Goal: Task Accomplishment & Management: Manage account settings

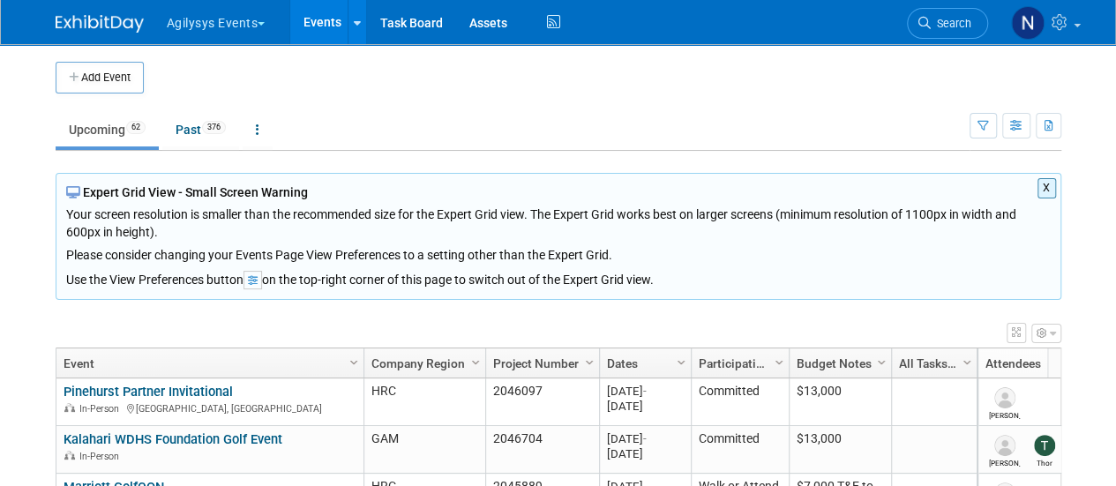
click at [1045, 184] on button "X" at bounding box center [1047, 188] width 19 height 20
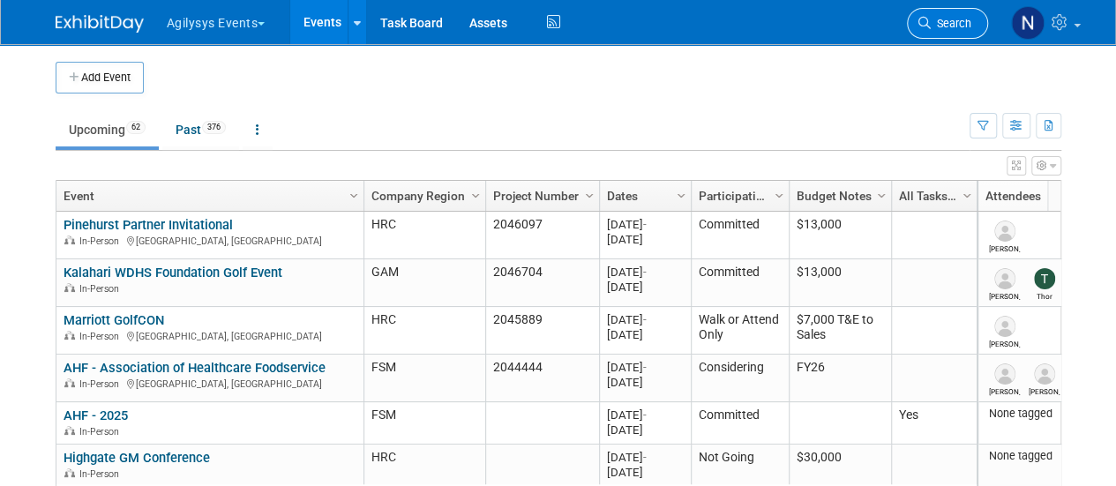
click at [926, 31] on link "Search" at bounding box center [947, 23] width 81 height 31
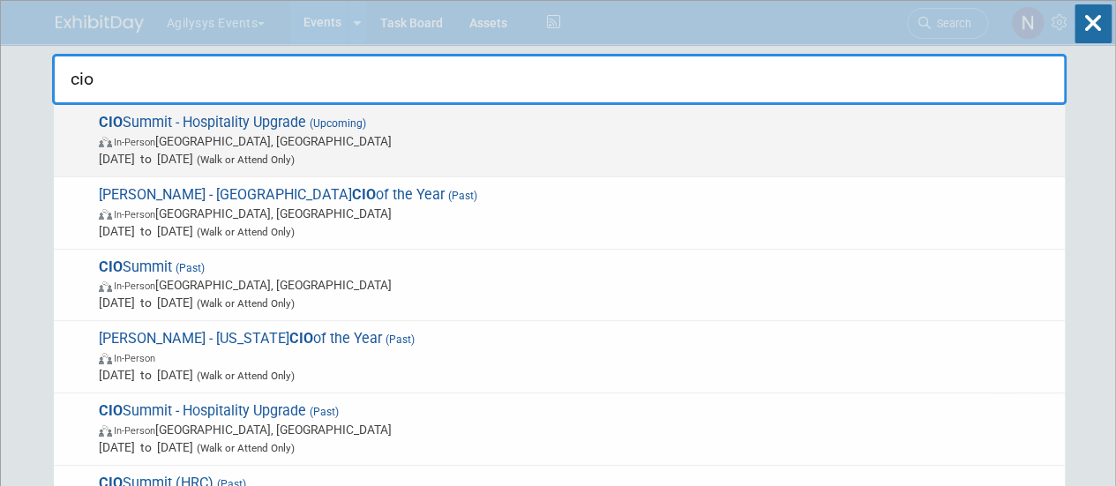
type input "cio"
click at [736, 154] on span "Sep 3, 2025 to Sep 5, 2025 (Walk or Attend Only)" at bounding box center [577, 159] width 957 height 18
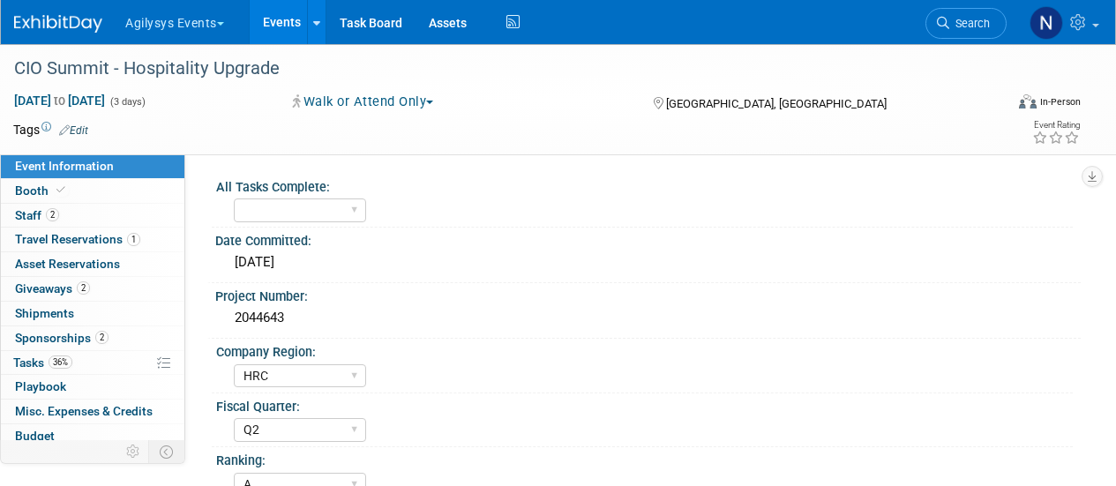
select select "HRC"
select select "Q2"
select select "A"
select select "Yes"
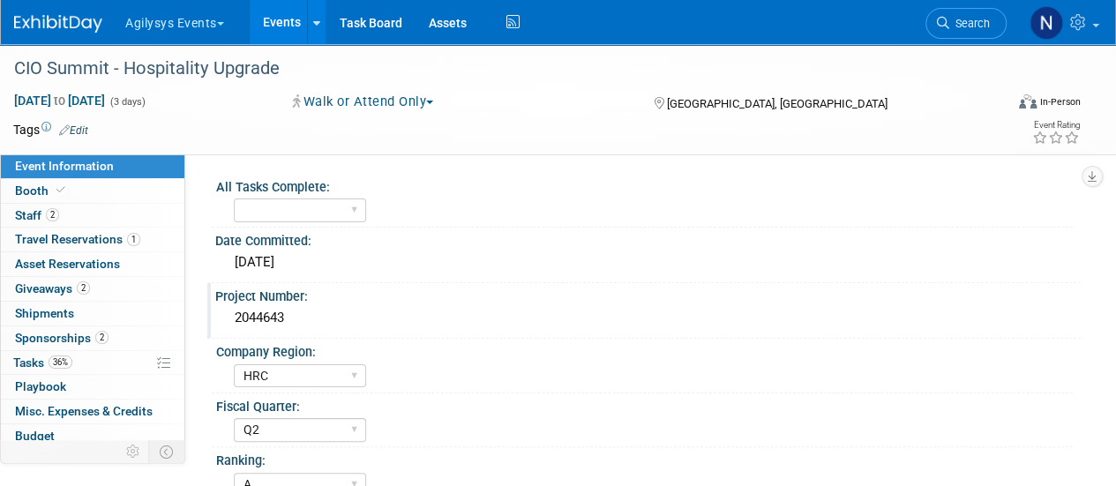
click at [263, 310] on div "2044643" at bounding box center [648, 317] width 839 height 27
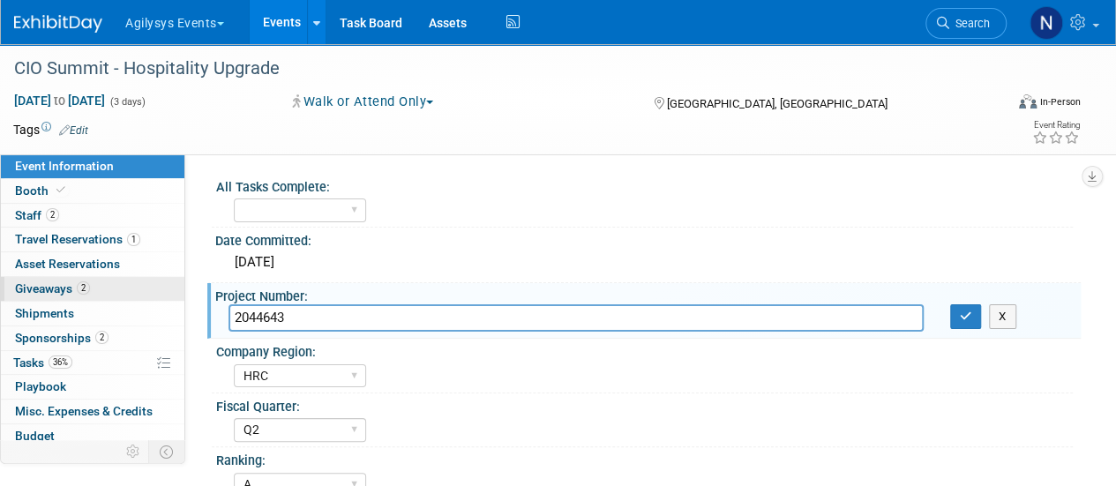
click at [92, 282] on link "2 Giveaways 2" at bounding box center [93, 289] width 184 height 24
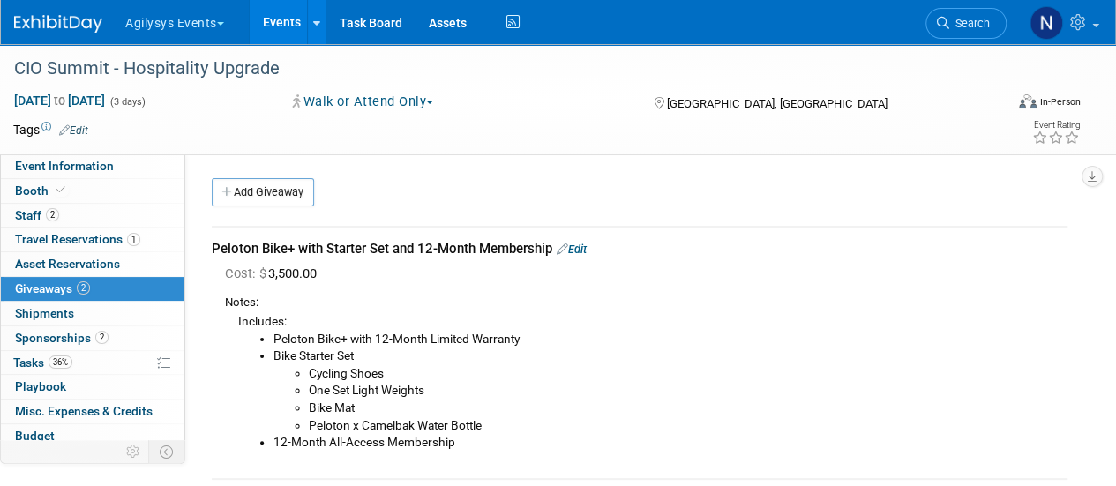
scroll to position [305, 0]
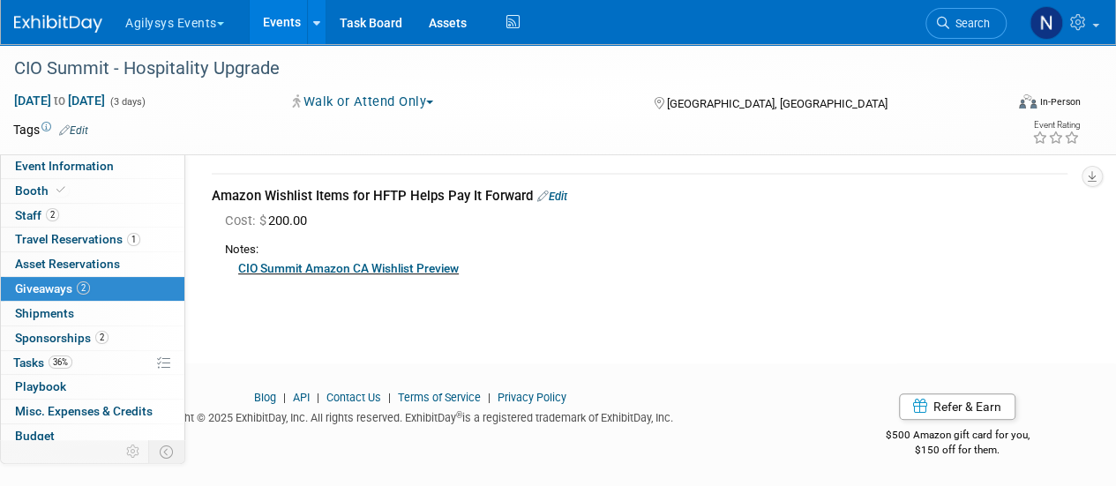
click at [558, 190] on link "Edit" at bounding box center [552, 196] width 30 height 13
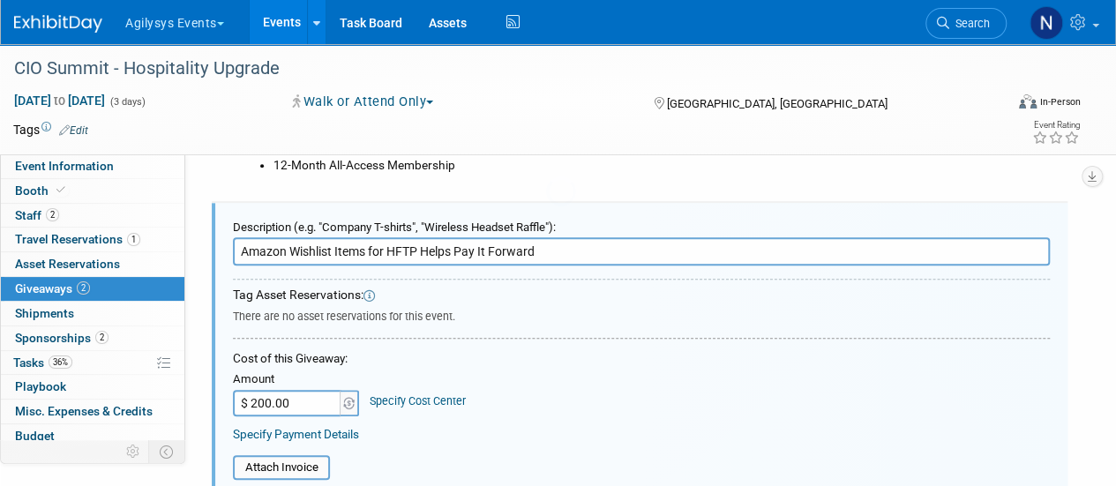
scroll to position [0, 0]
click at [288, 405] on input "$ 200.00" at bounding box center [288, 403] width 110 height 26
type input "$ 155.87"
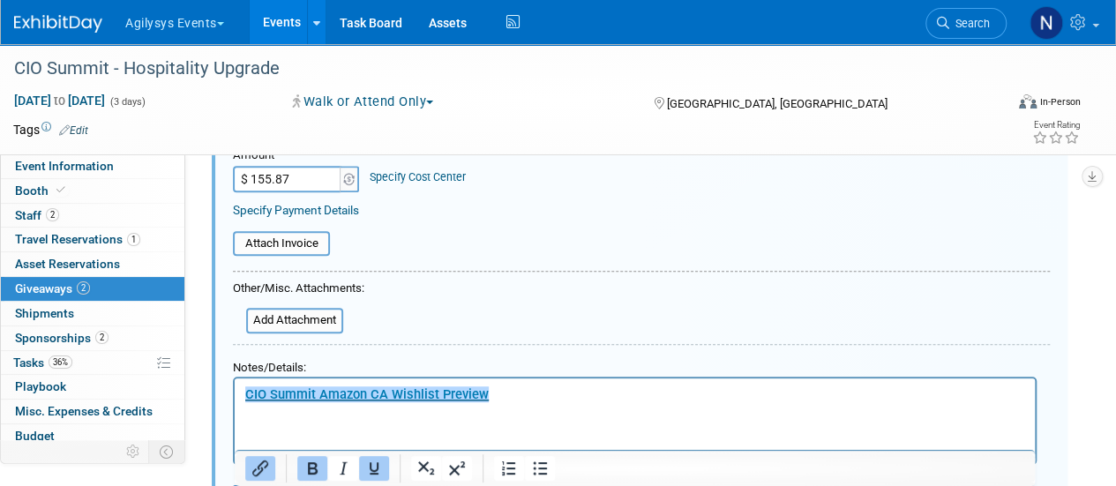
scroll to position [501, 0]
click at [551, 397] on p "﻿CIO Summit Amazon CA Wishlist Preview" at bounding box center [635, 395] width 780 height 19
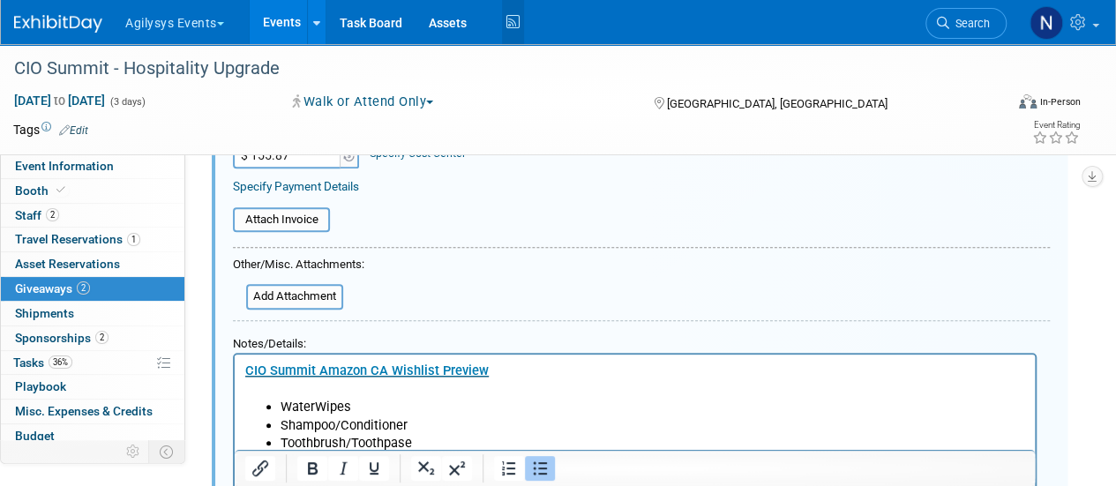
scroll to position [544, 0]
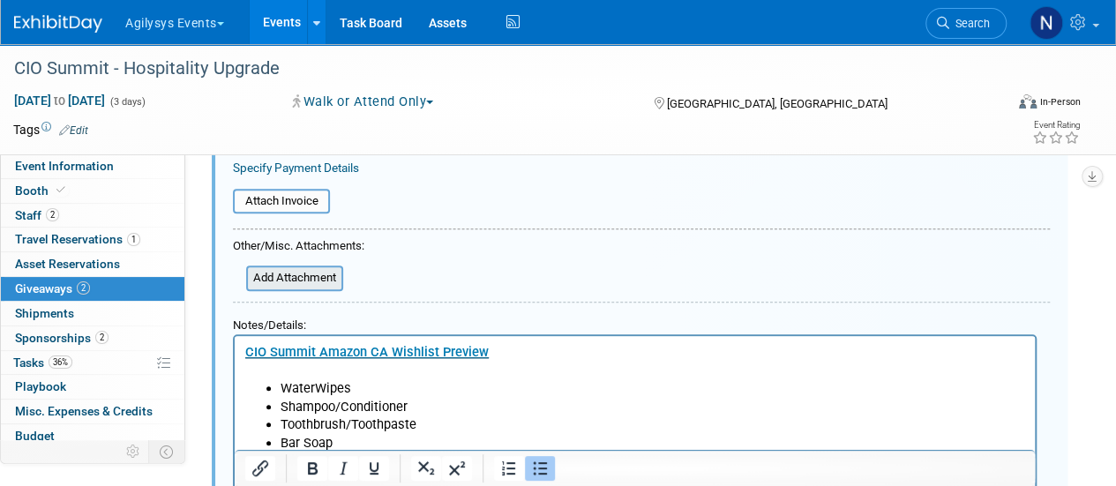
click at [307, 267] on input "file" at bounding box center [236, 278] width 210 height 22
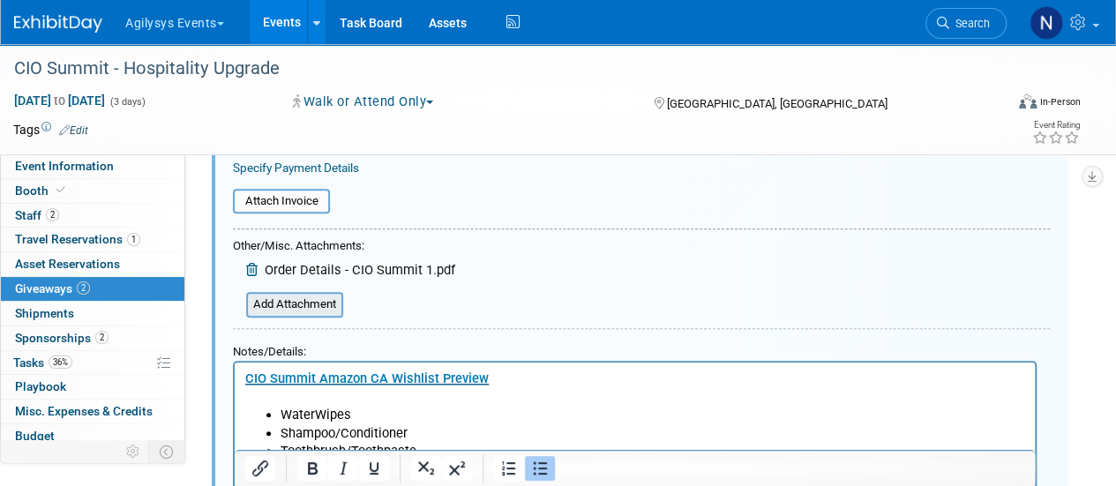
click at [272, 314] on input "file" at bounding box center [236, 305] width 210 height 22
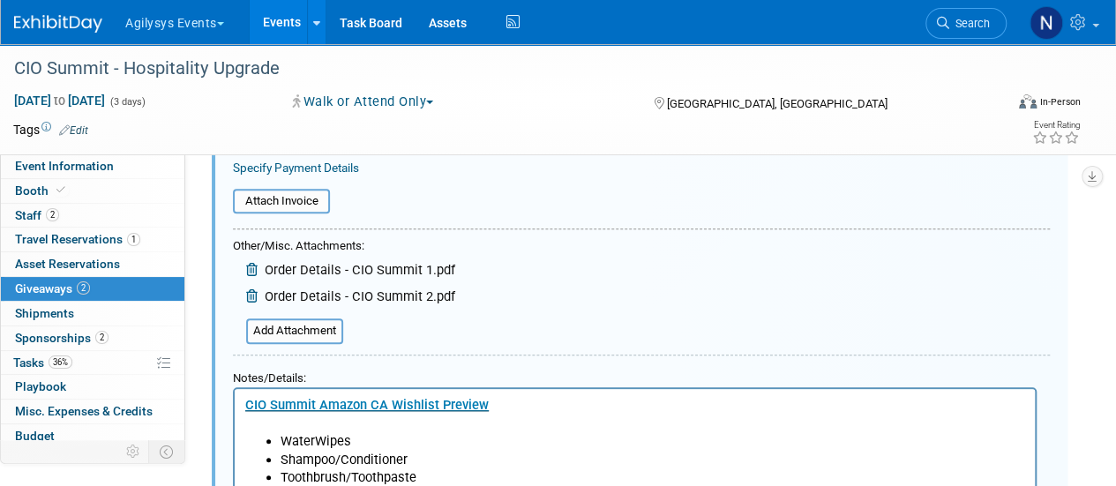
scroll to position [898, 0]
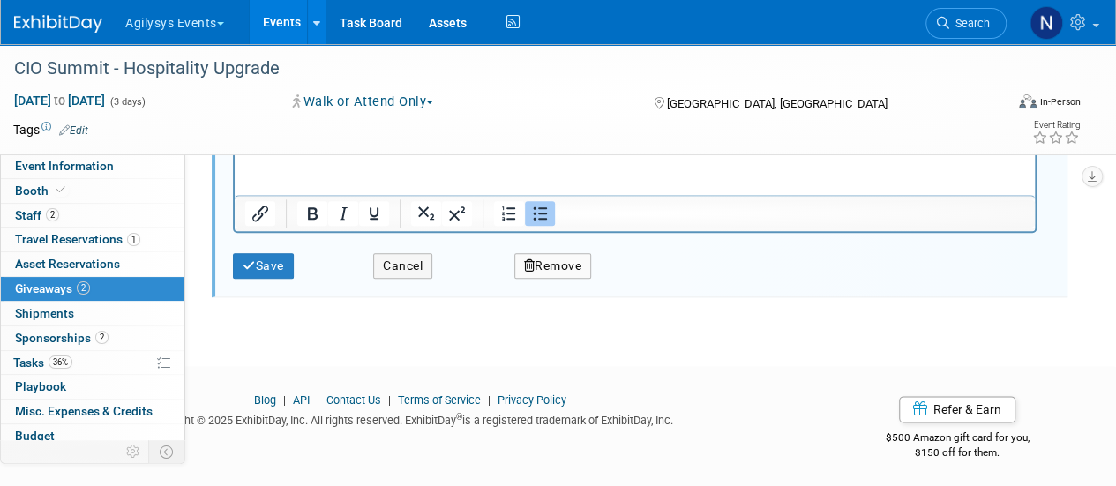
click at [249, 242] on div "Save" at bounding box center [290, 260] width 140 height 37
click at [251, 248] on div "Save" at bounding box center [290, 260] width 140 height 37
click at [265, 275] on button "Save" at bounding box center [263, 266] width 61 height 26
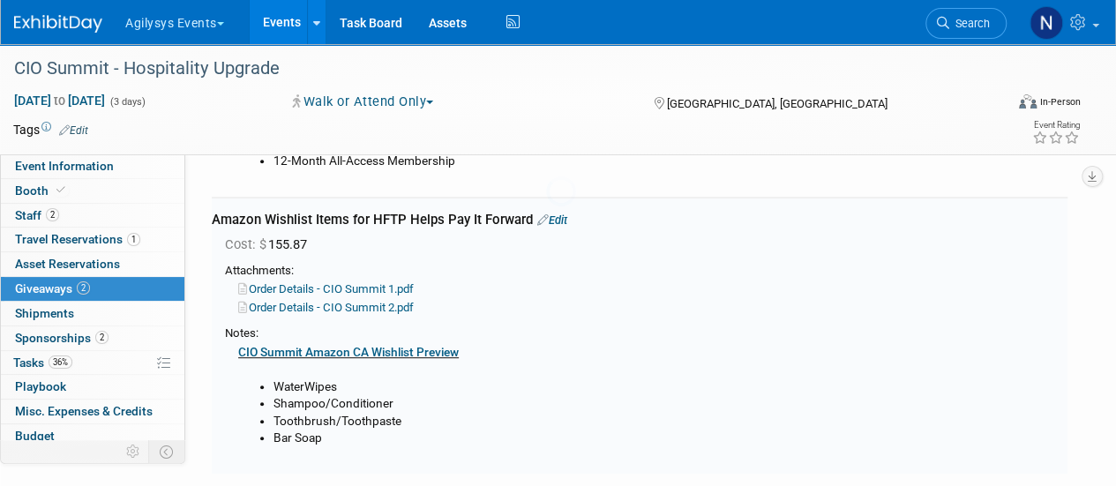
scroll to position [277, 0]
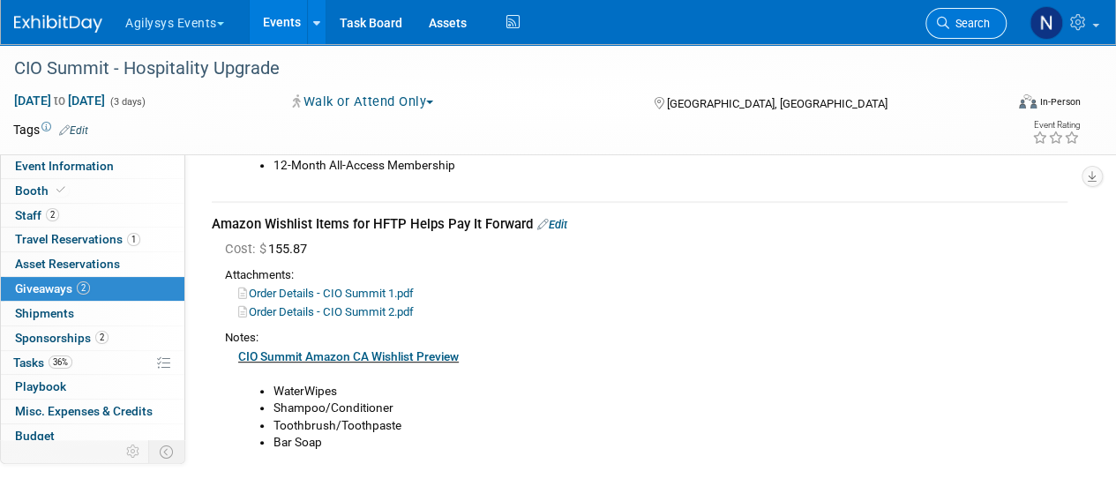
click at [979, 29] on span "Search" at bounding box center [970, 23] width 41 height 13
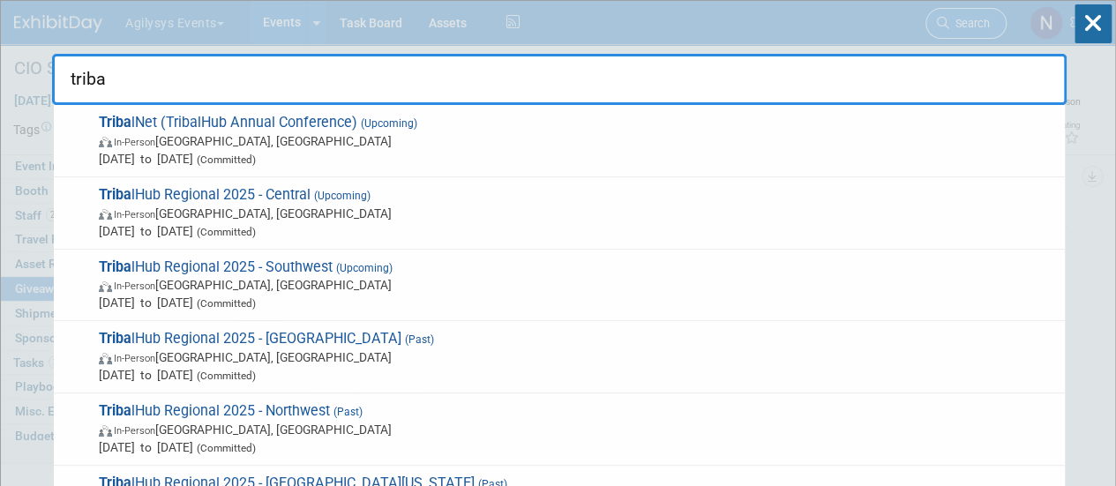
type input "tribal"
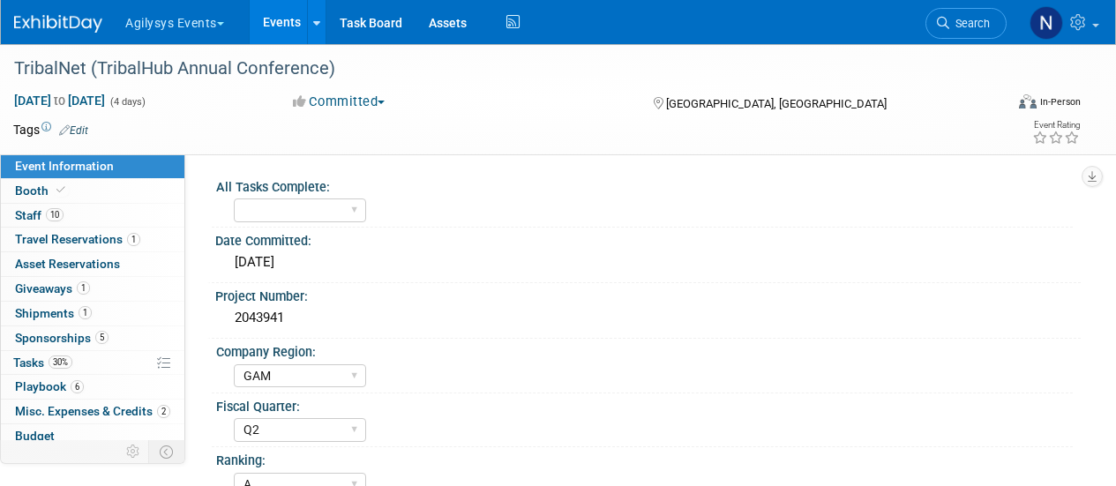
select select "GAM"
select select "Q2"
select select "A"
select select "Yes"
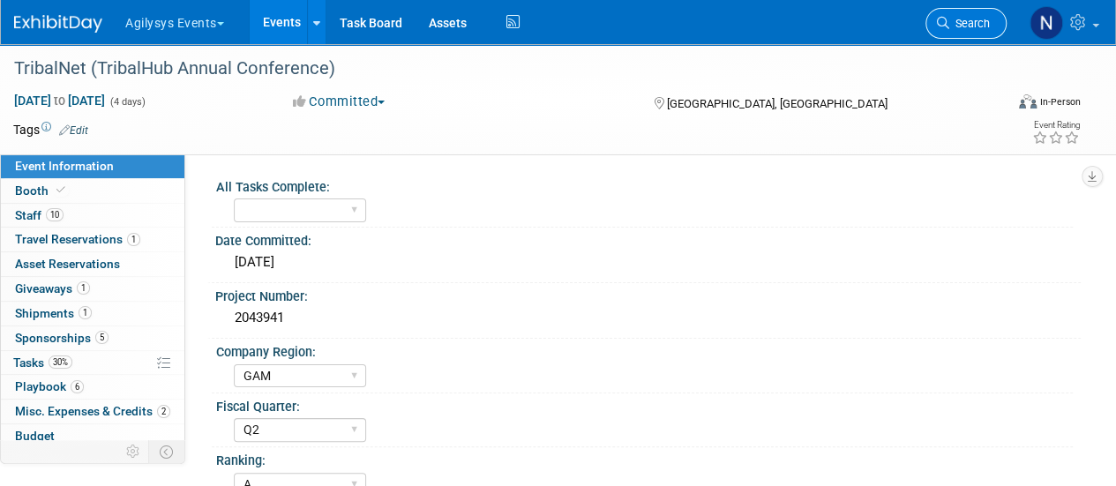
click at [956, 25] on span "Search" at bounding box center [970, 23] width 41 height 13
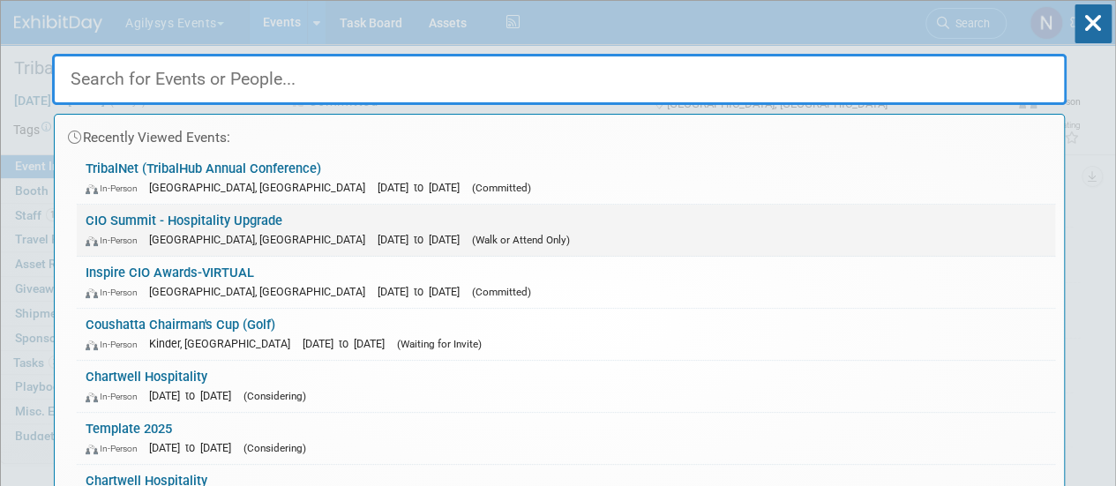
click at [860, 239] on div "In-Person Vancouver, Canada Sep 3, 2025 to Sep 5, 2025 (Walk or Attend Only)" at bounding box center [566, 239] width 961 height 19
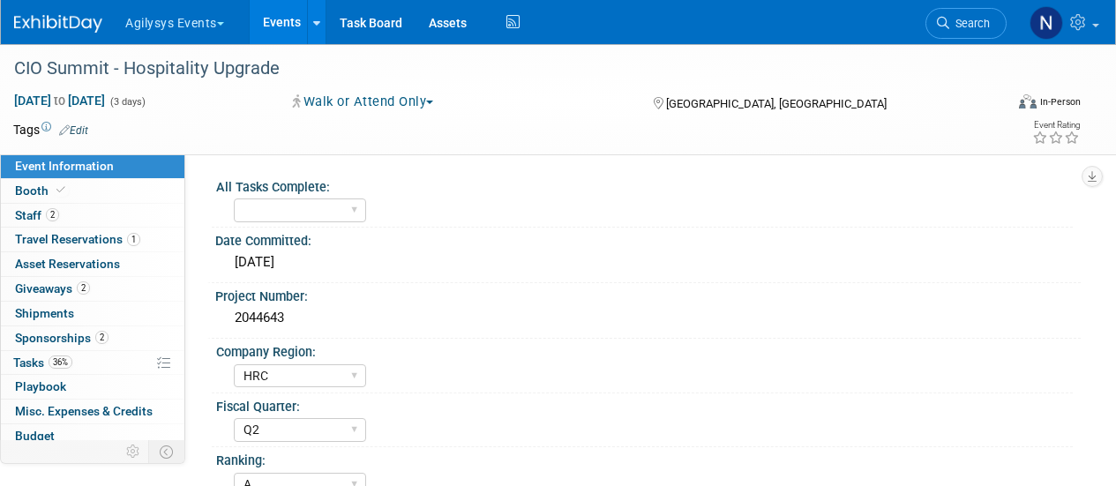
select select "HRC"
select select "Q2"
select select "A"
select select "Yes"
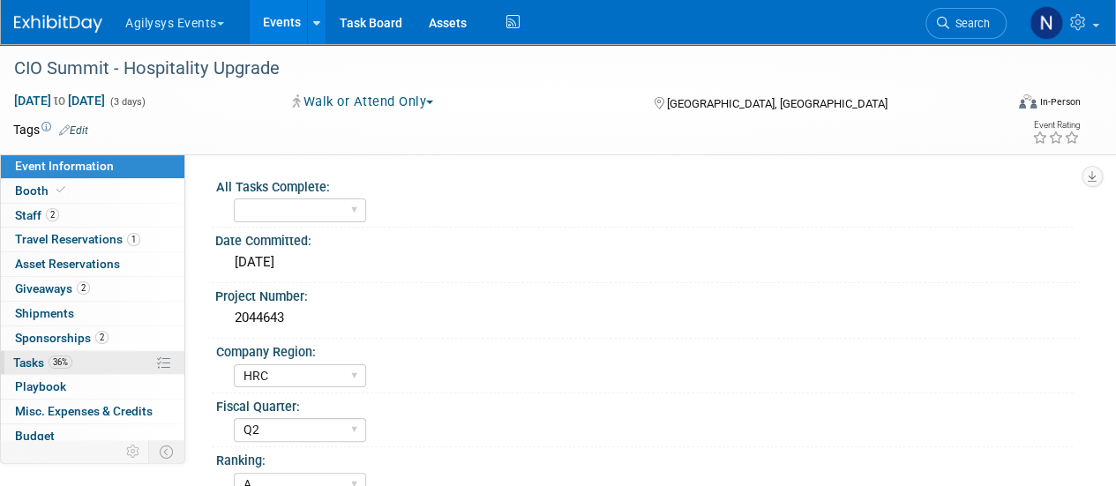
click at [72, 359] on link "36% Tasks 36%" at bounding box center [93, 363] width 184 height 24
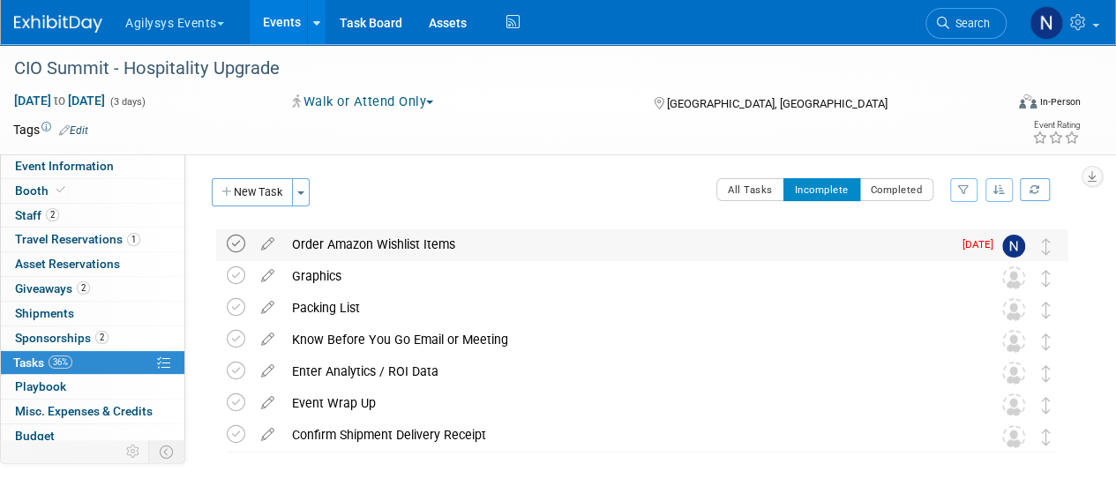
click at [229, 241] on icon at bounding box center [236, 244] width 19 height 19
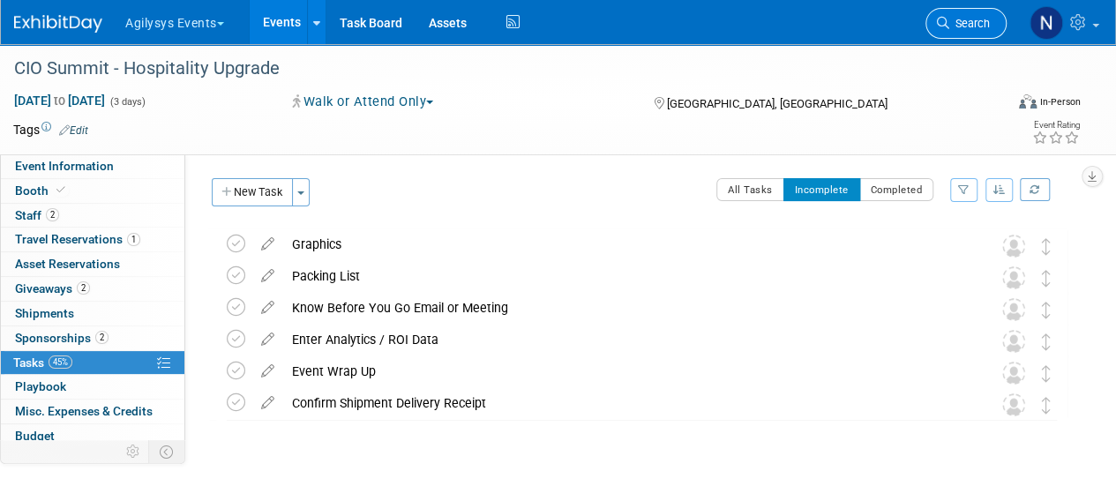
click at [973, 23] on span "Search" at bounding box center [970, 23] width 41 height 13
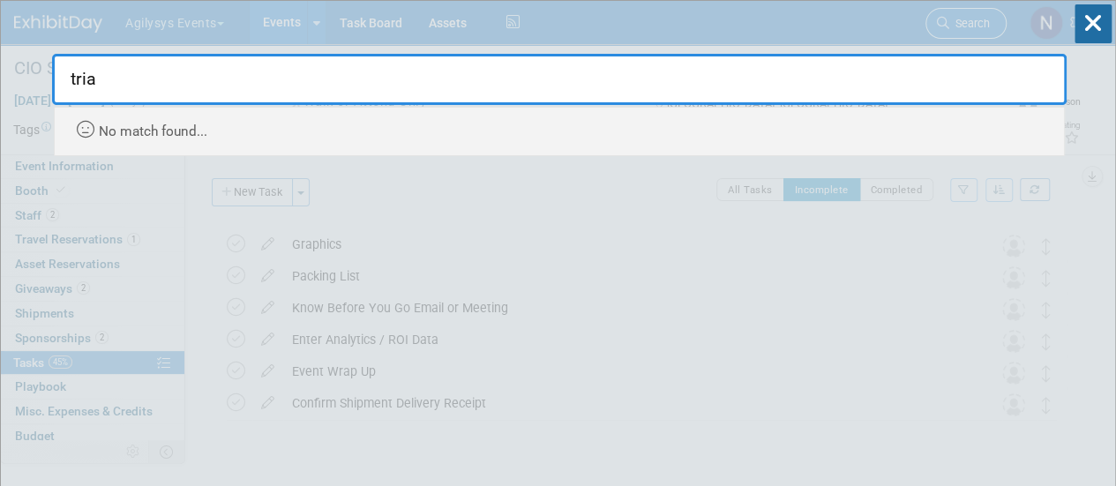
type input "tri"
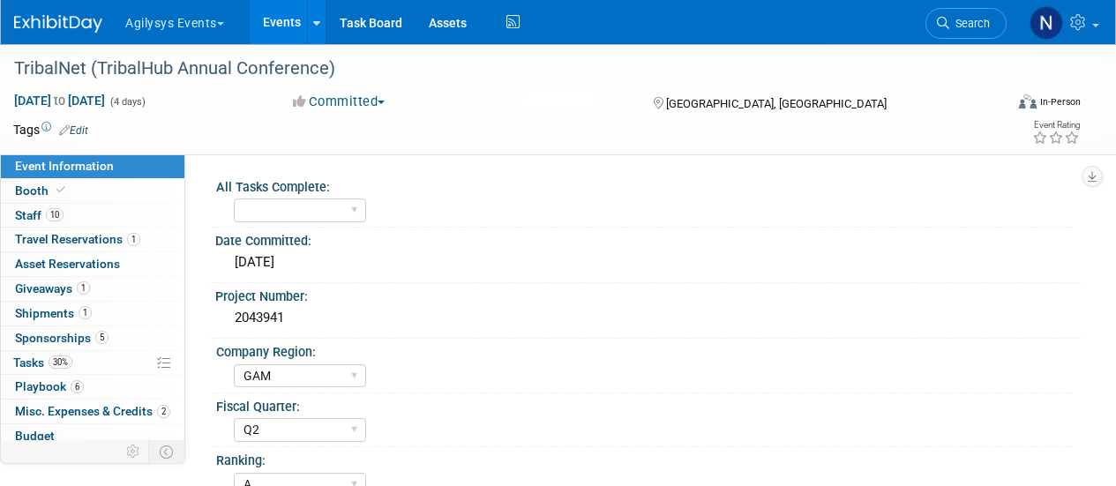
select select "GAM"
select select "Q2"
select select "A"
select select "Yes"
